Goal: Information Seeking & Learning: Learn about a topic

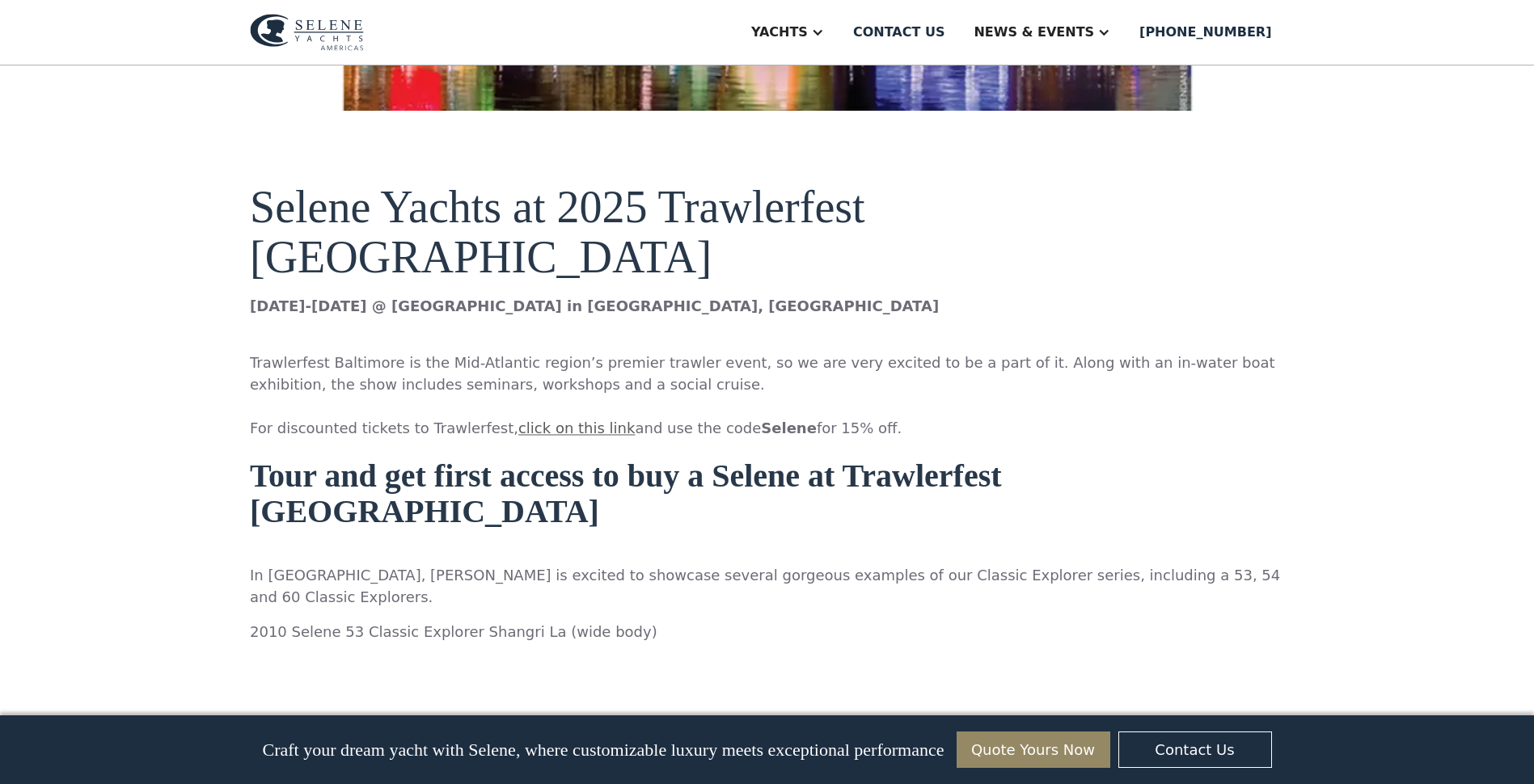
scroll to position [899, 0]
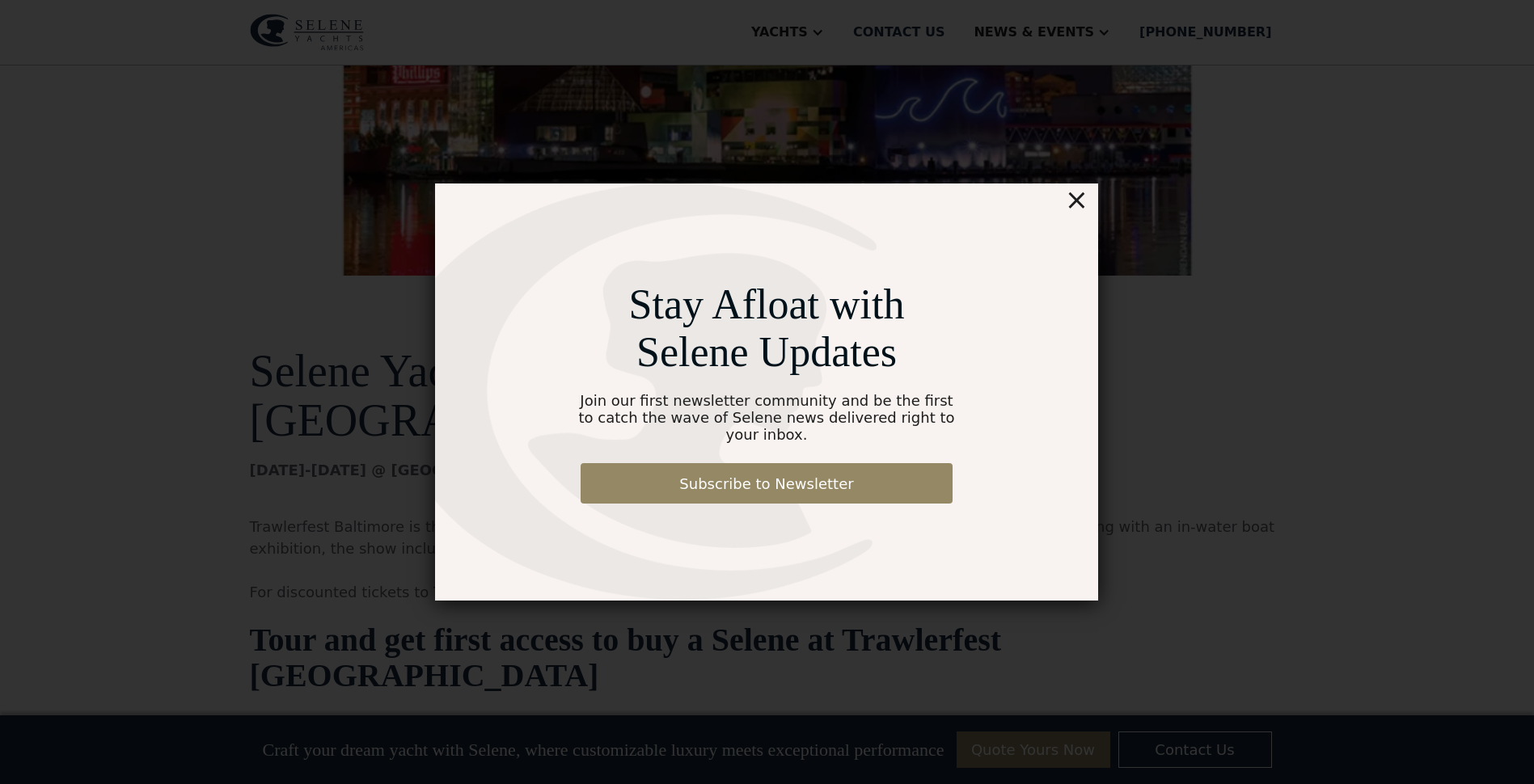
click at [1074, 202] on div "×" at bounding box center [1077, 199] width 24 height 32
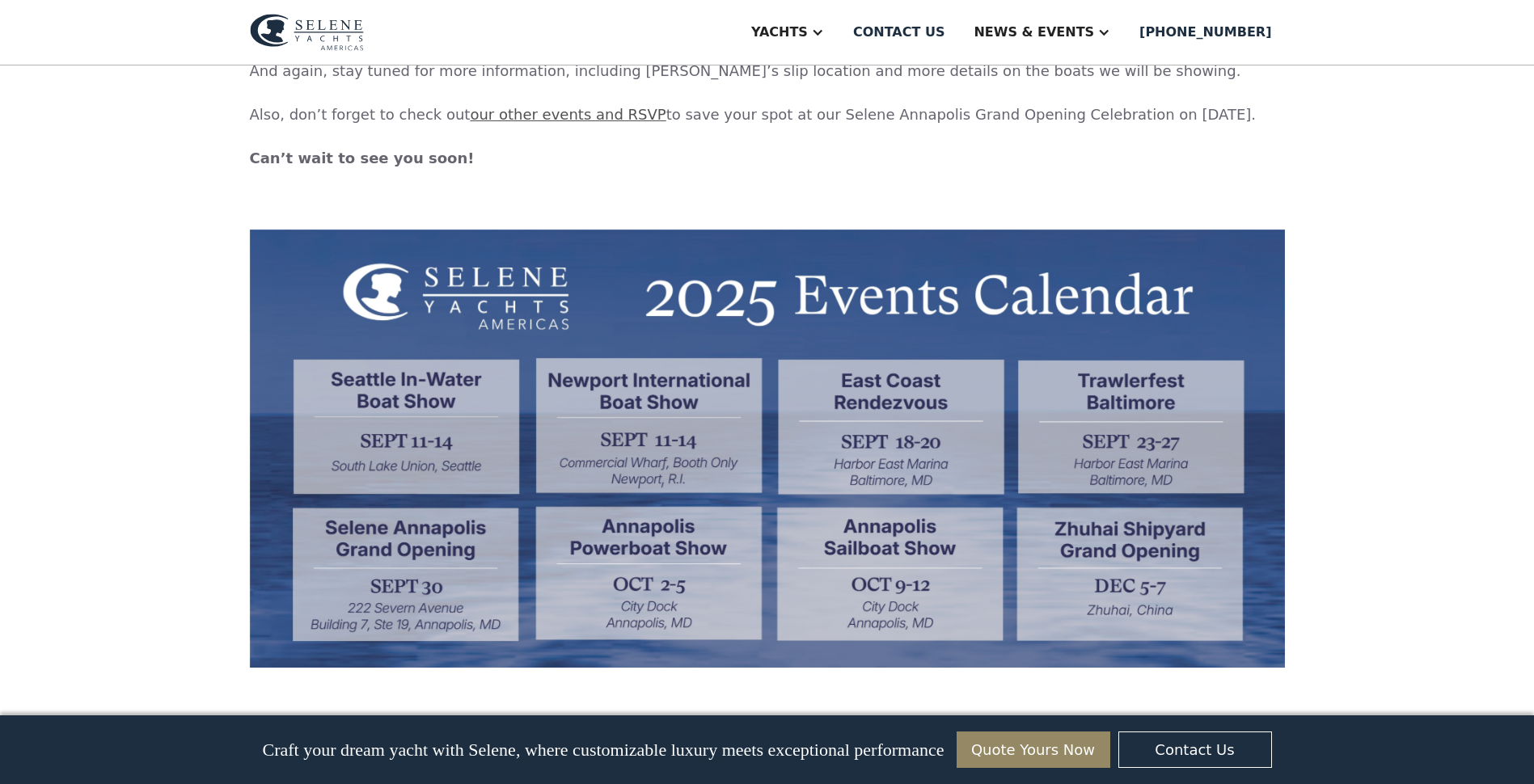
scroll to position [4909, 0]
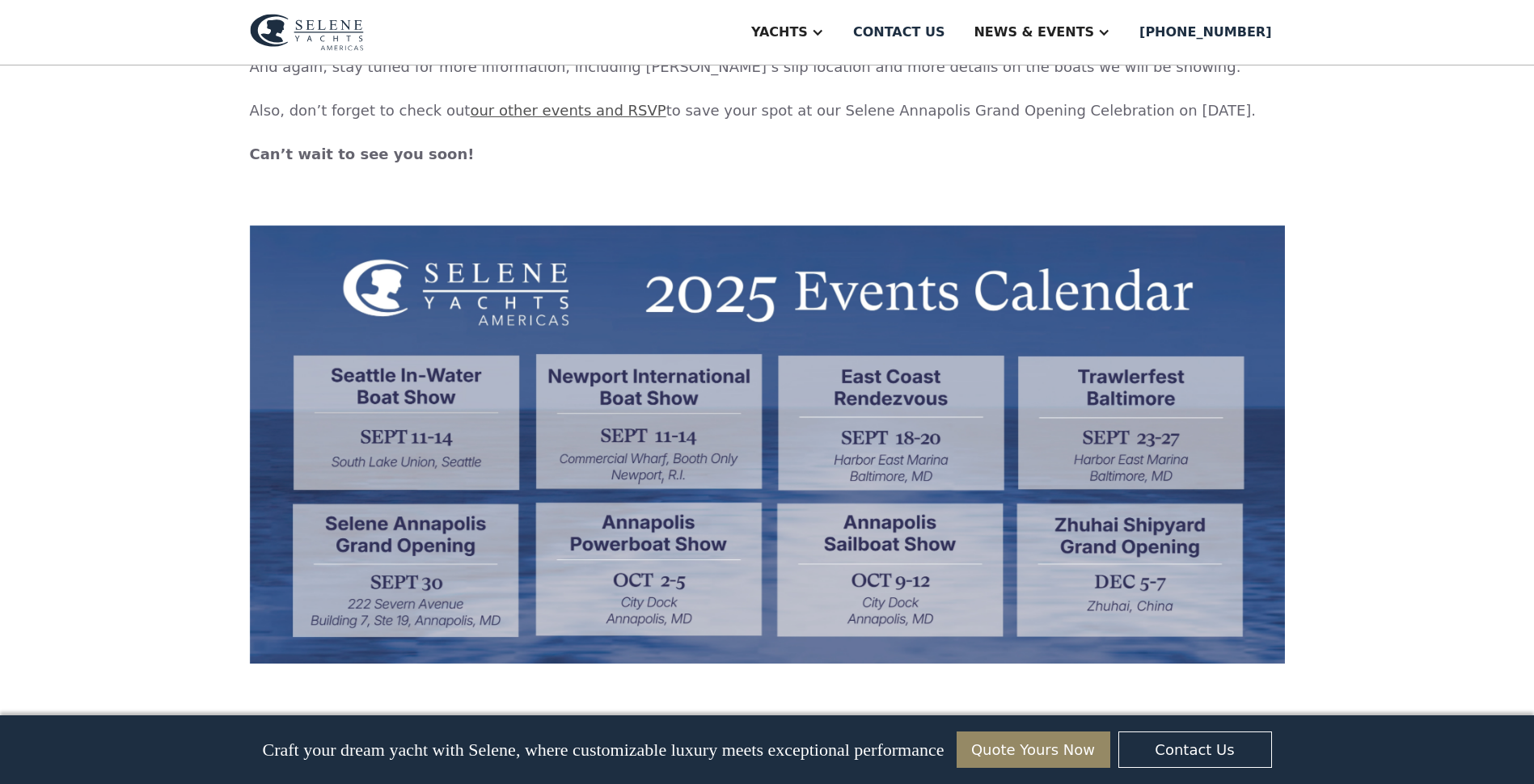
click at [336, 31] on img at bounding box center [306, 32] width 114 height 37
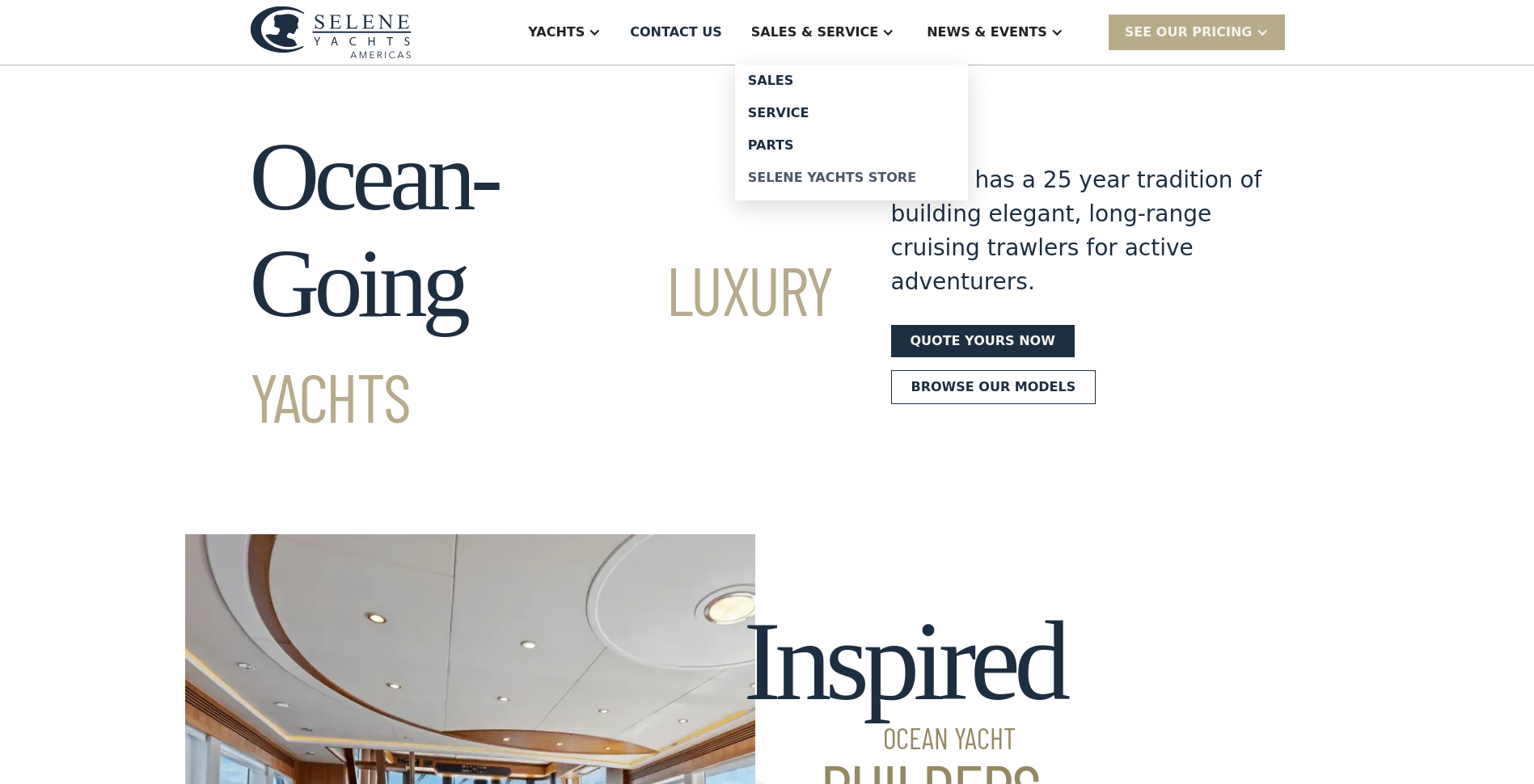
click at [860, 181] on div "Selene Yachts Store" at bounding box center [851, 178] width 207 height 13
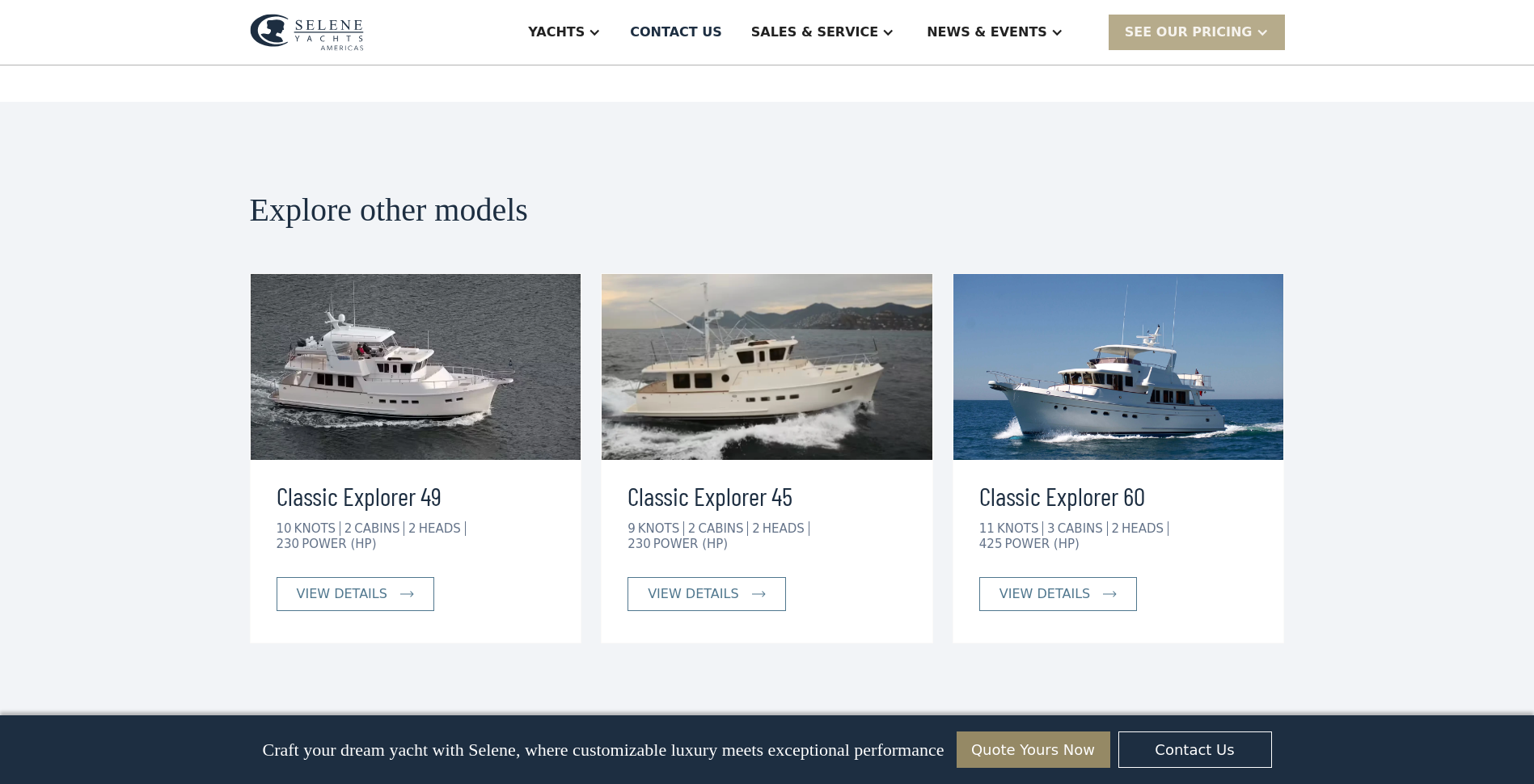
scroll to position [3513, 0]
